Goal: Find specific page/section: Find specific page/section

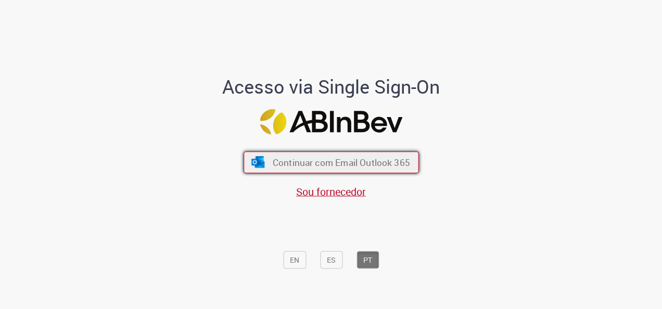
click at [325, 151] on button "Continuar com Email Outlook 365" at bounding box center [330, 162] width 175 height 22
